Goal: Book appointment/travel/reservation

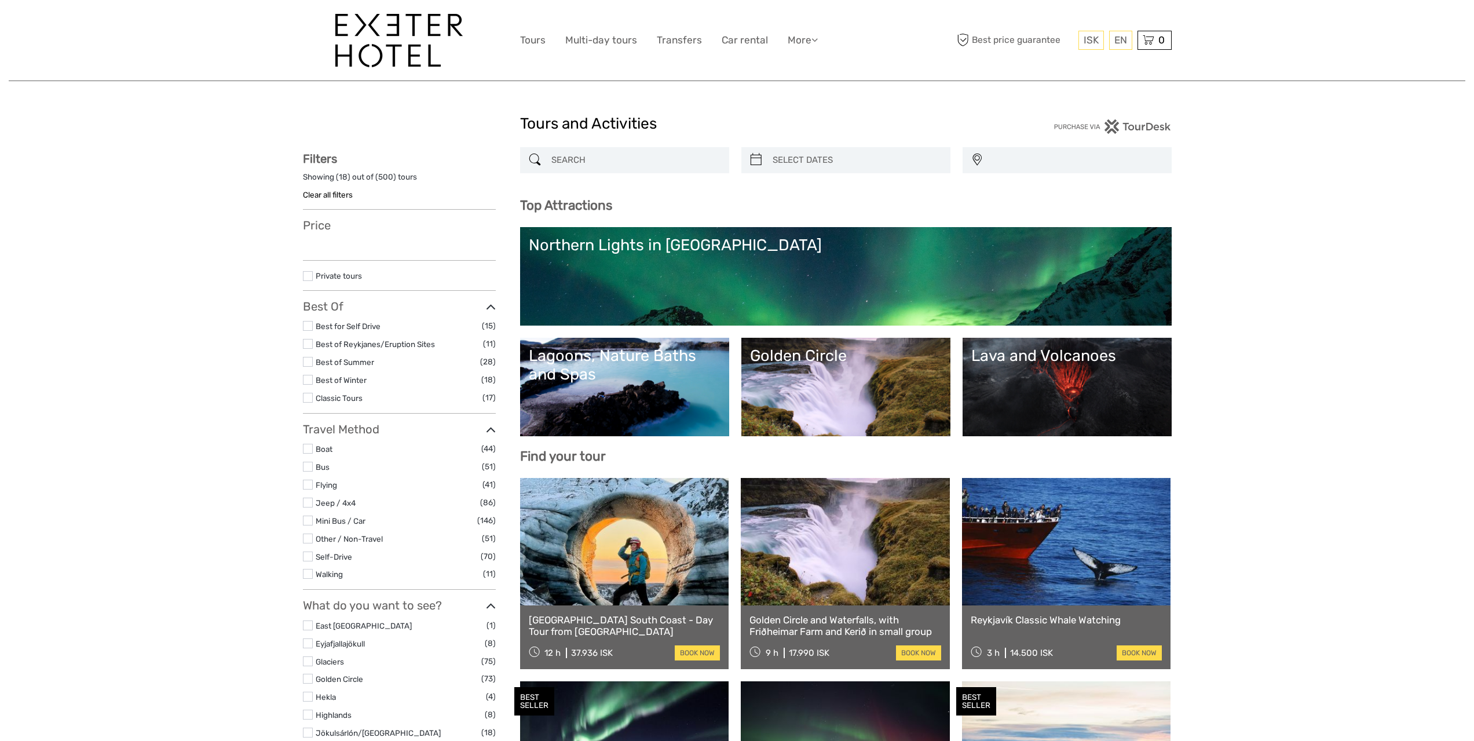
select select
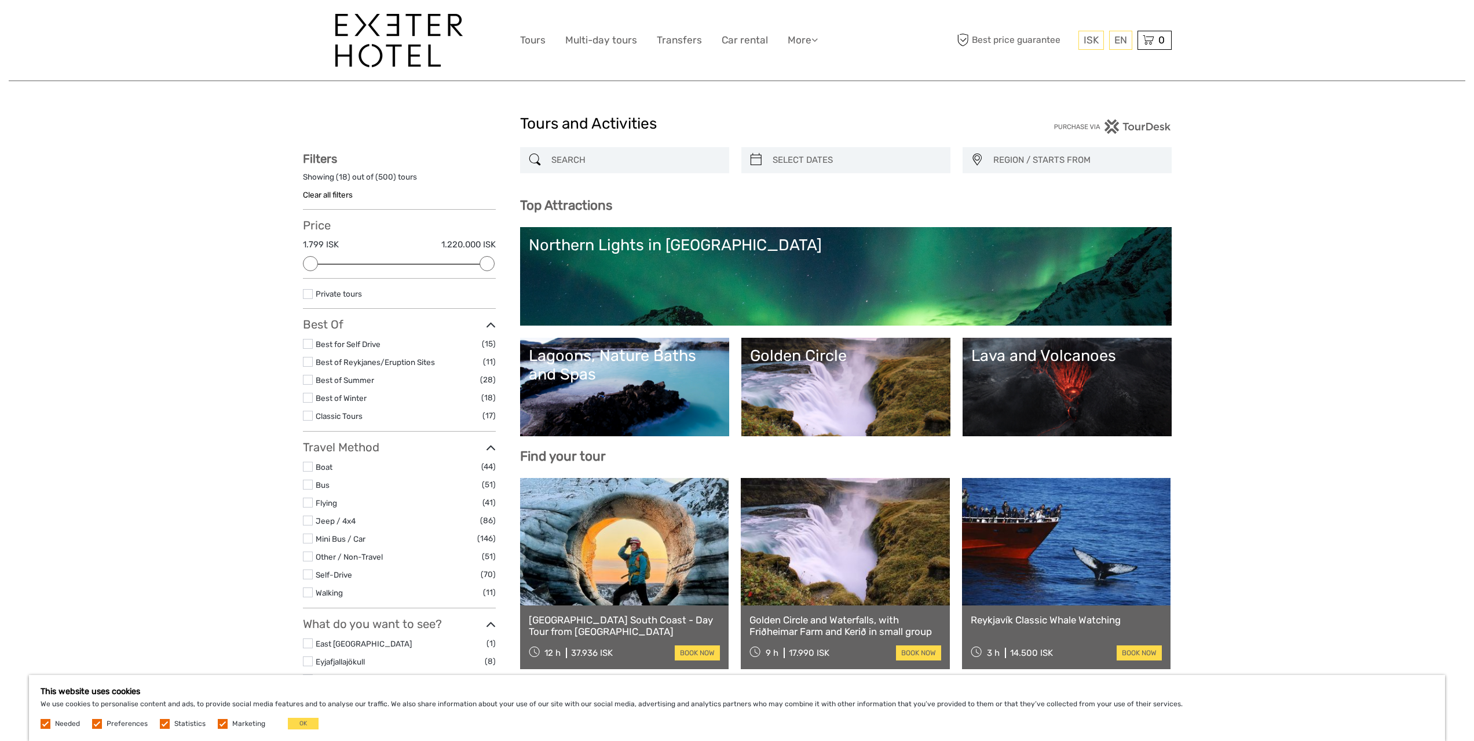
scroll to position [58, 0]
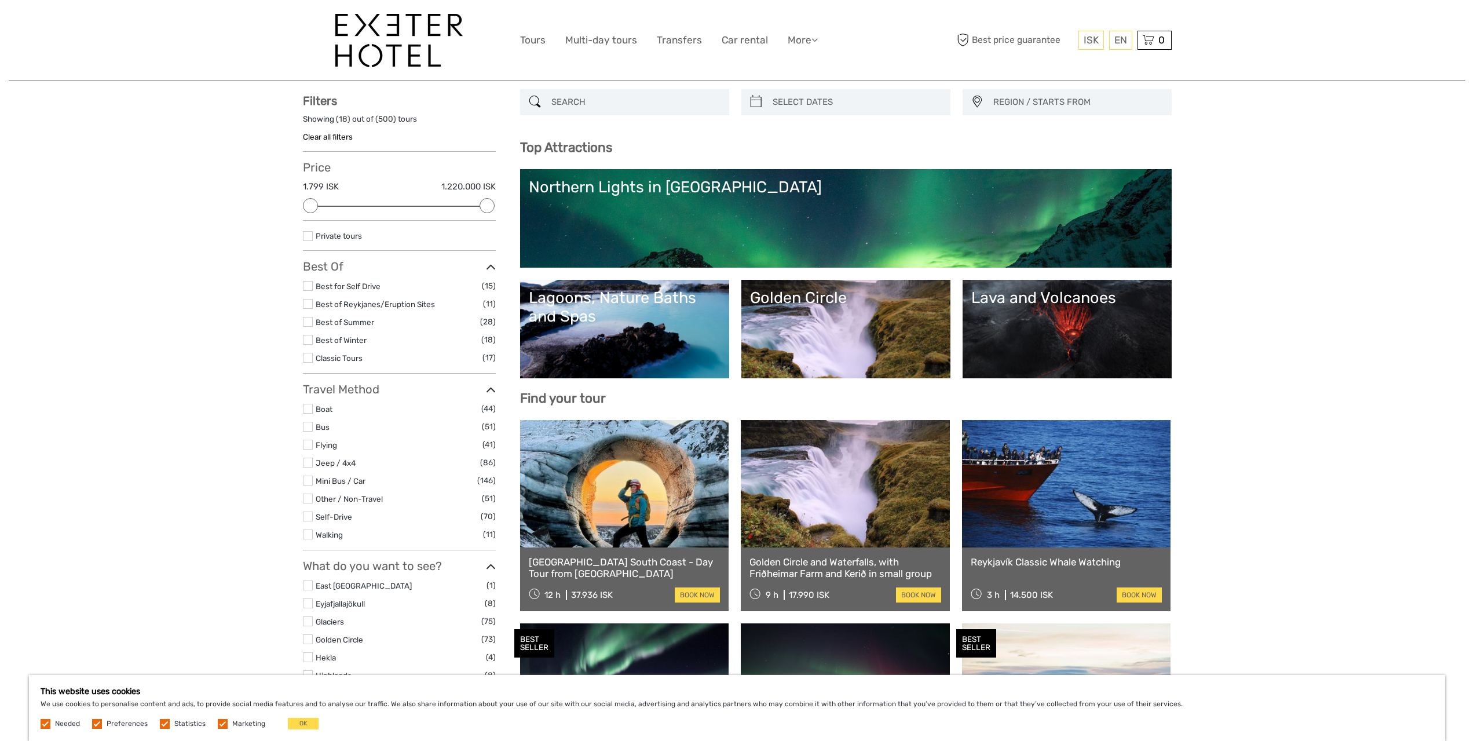
click at [862, 89] on div at bounding box center [845, 102] width 209 height 26
type input "[DATE]"
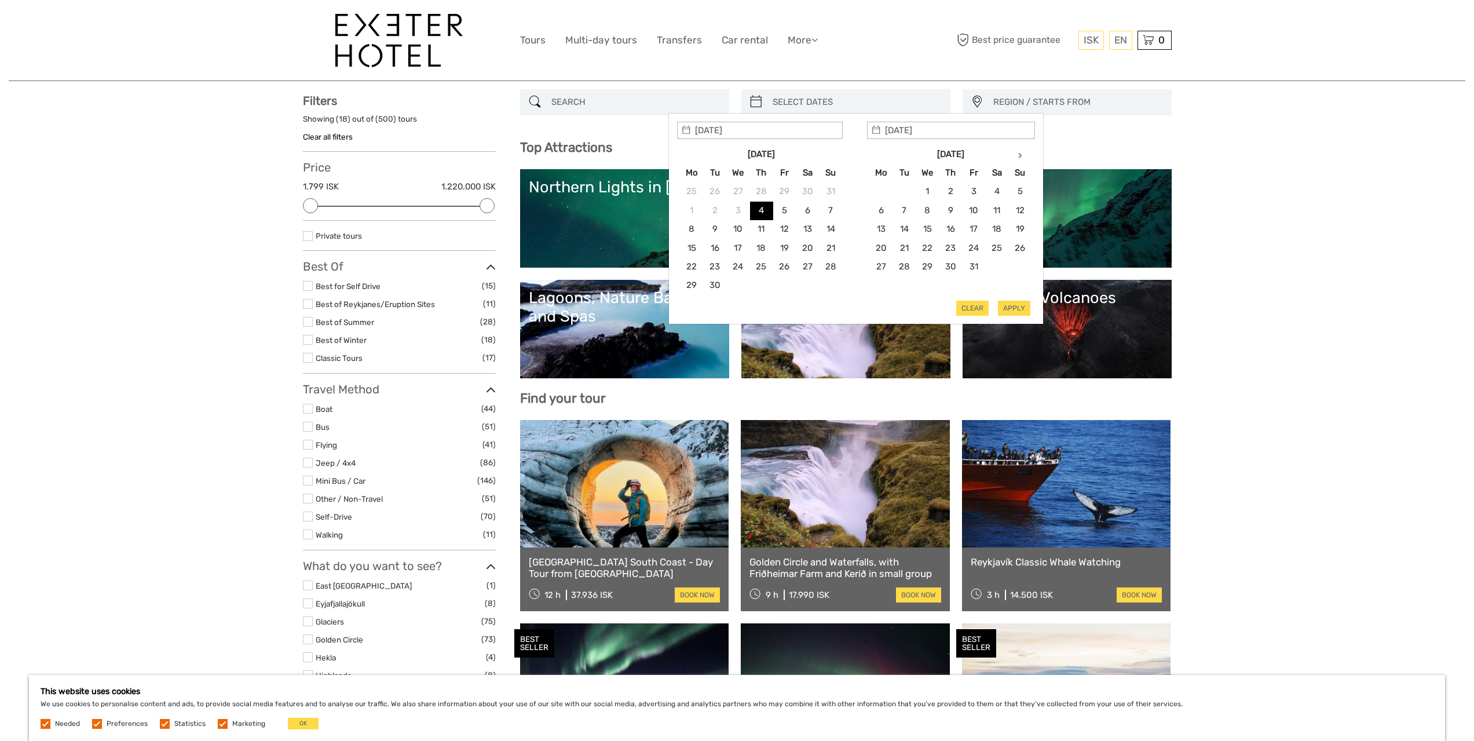
click at [857, 100] on input "search" at bounding box center [856, 102] width 177 height 20
click at [1016, 152] on th at bounding box center [1019, 154] width 23 height 19
type input "[DATE]"
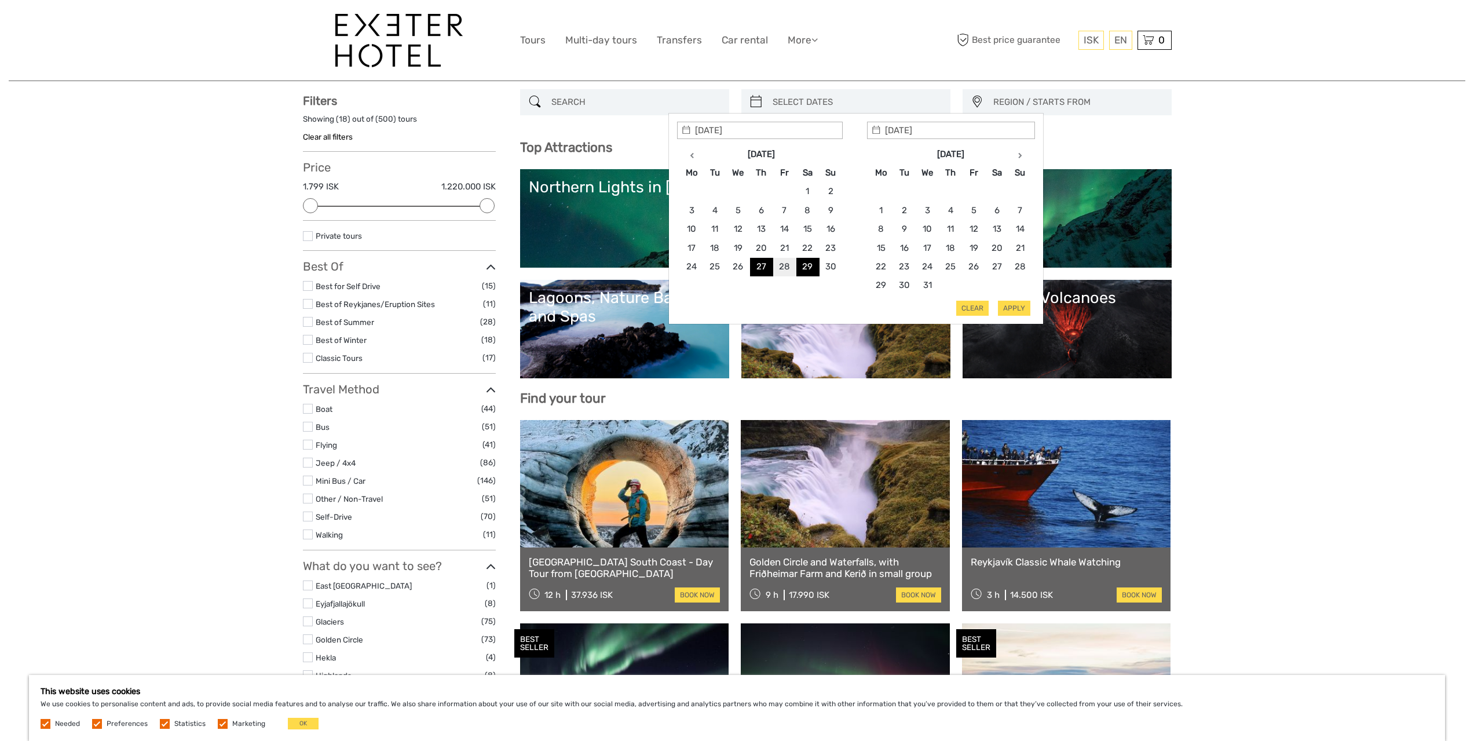
type input "[DATE]"
click at [1016, 306] on button "Apply" at bounding box center [1014, 308] width 32 height 15
type input "[DATE] - [DATE]"
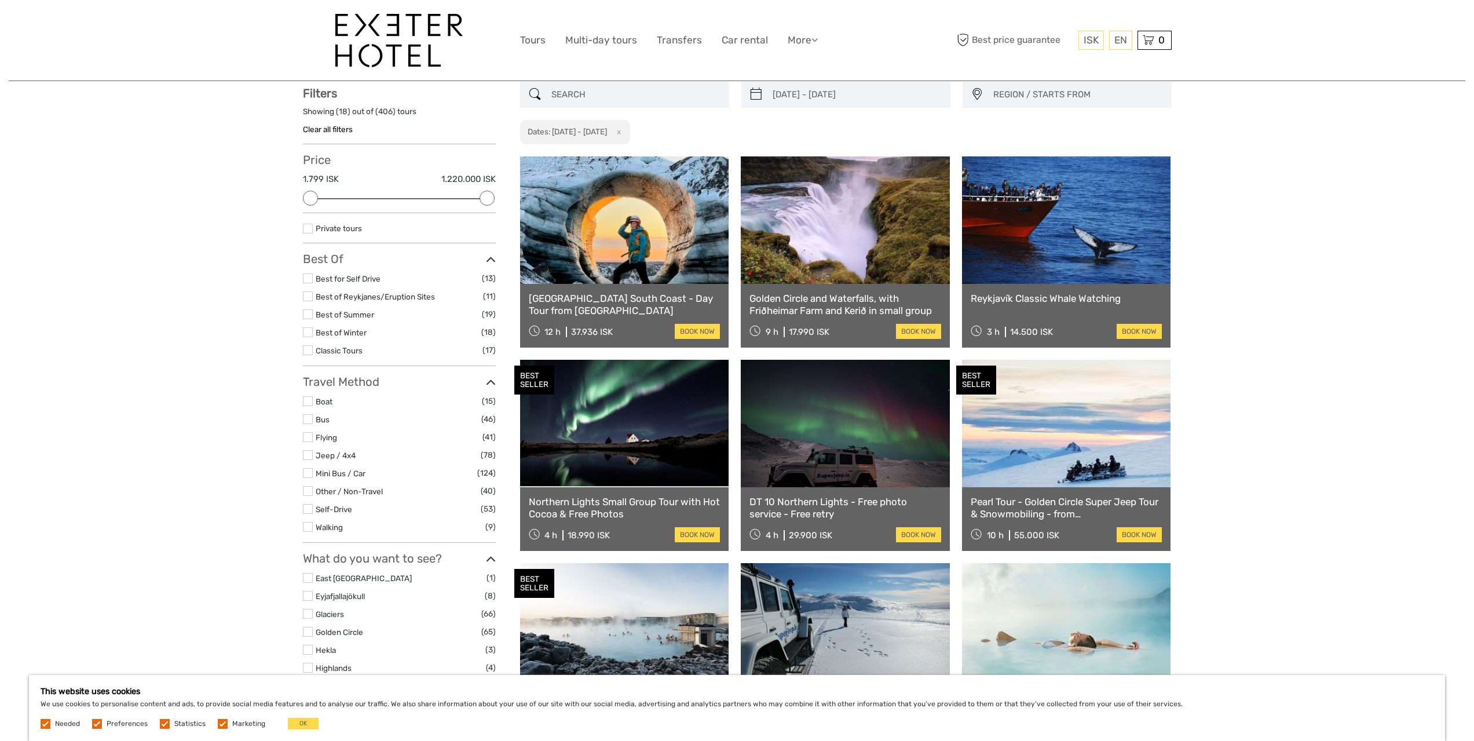
scroll to position [66, 0]
click at [1115, 61] on link "English" at bounding box center [1106, 63] width 49 height 21
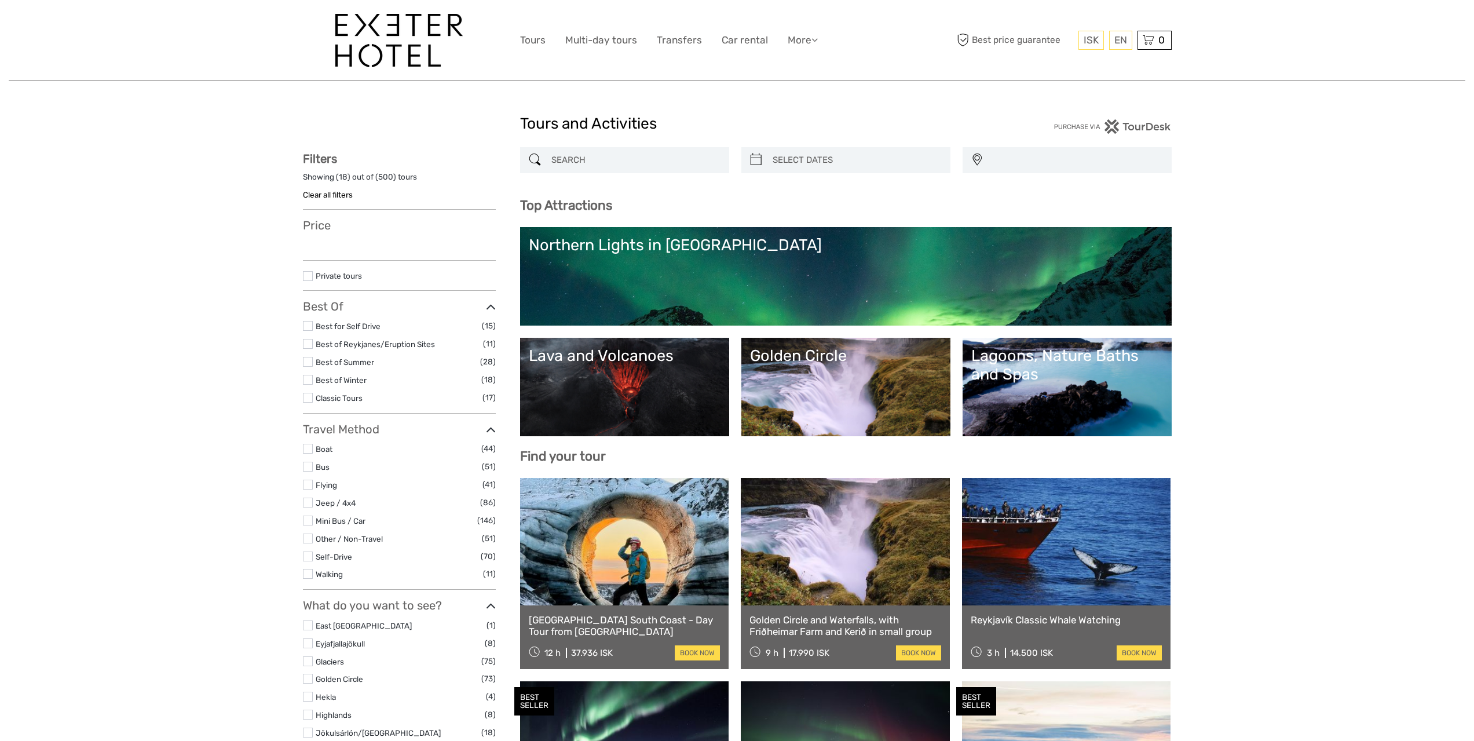
select select
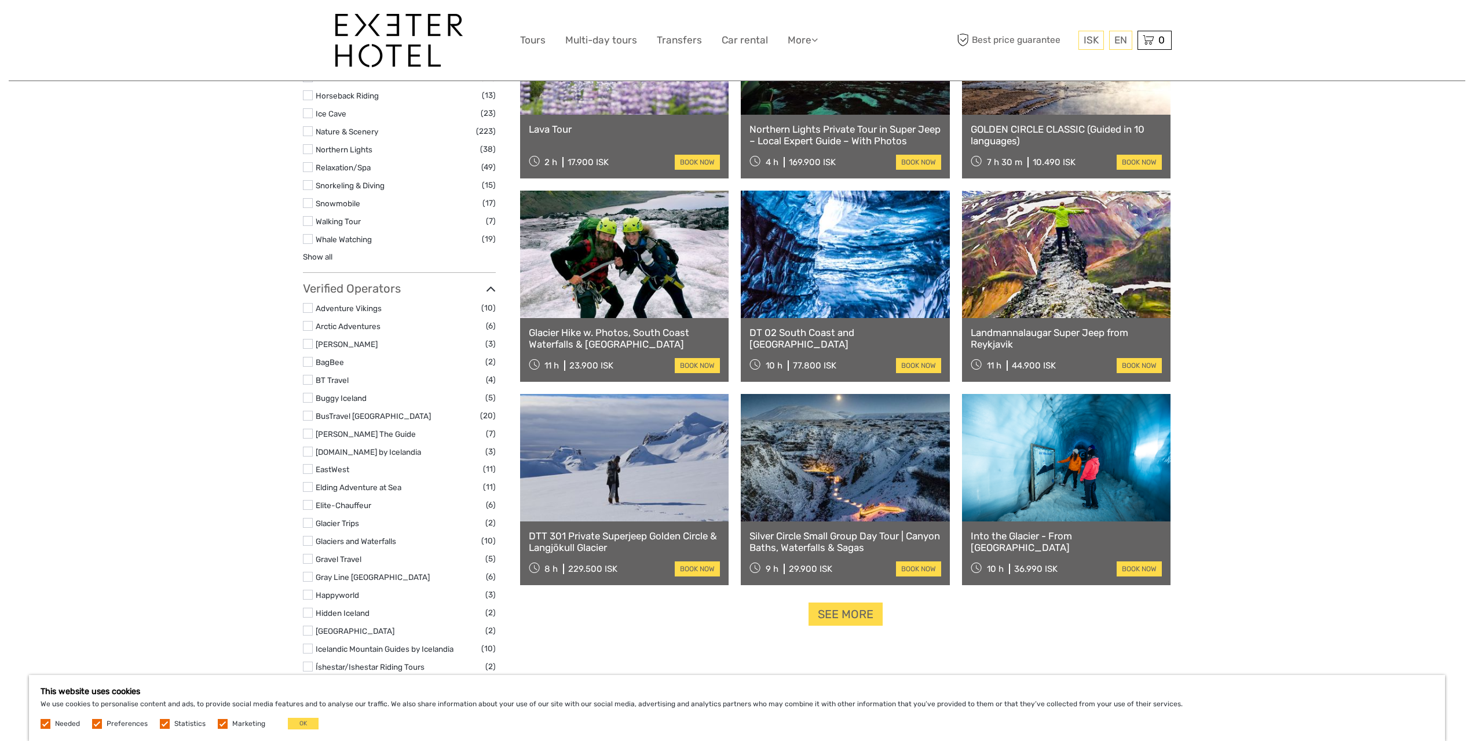
scroll to position [927, 0]
